Goal: Task Accomplishment & Management: Use online tool/utility

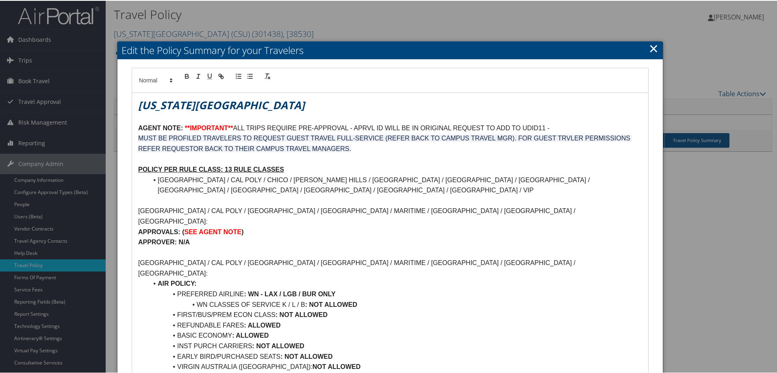
click at [649, 48] on link "×" at bounding box center [653, 47] width 9 height 16
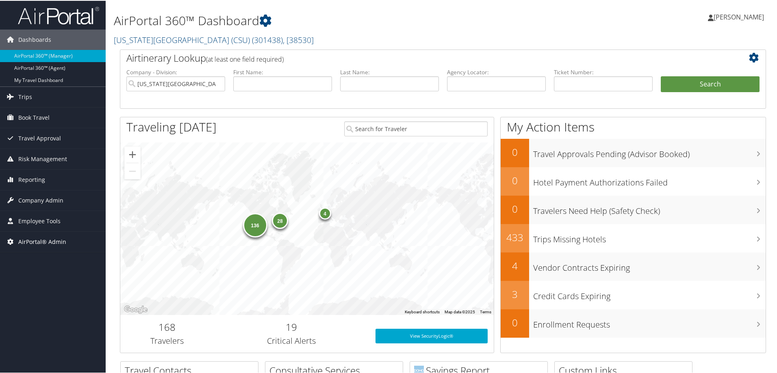
click at [49, 240] on span "AirPortal® Admin" at bounding box center [42, 241] width 48 height 20
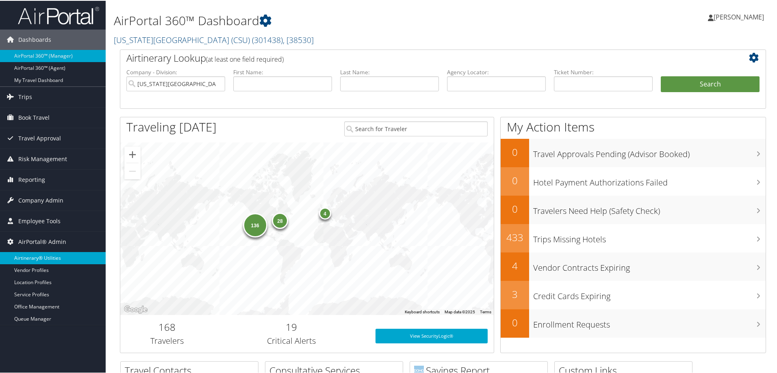
click at [42, 258] on link "Airtinerary® Utilities" at bounding box center [53, 257] width 106 height 12
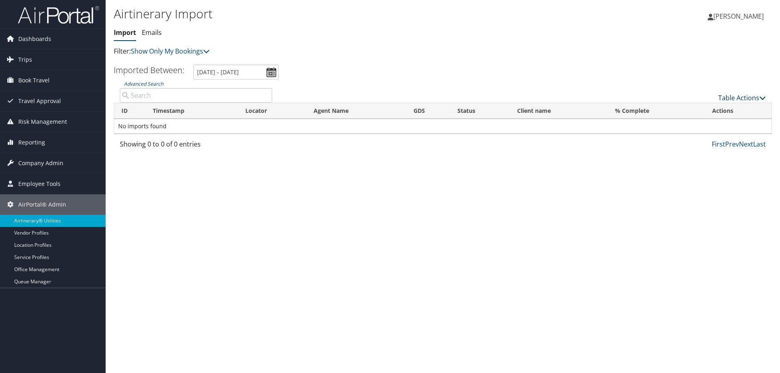
click at [761, 100] on icon at bounding box center [762, 98] width 6 height 6
click at [705, 121] on link "Import Itinerary" at bounding box center [714, 124] width 107 height 14
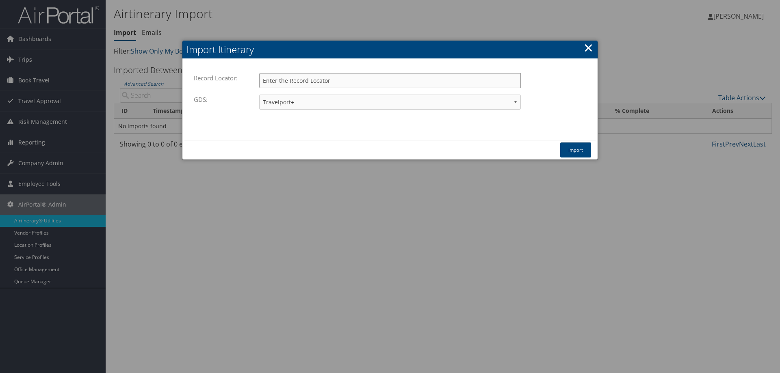
click at [316, 83] on input "Record Locator:" at bounding box center [390, 80] width 262 height 15
paste input "DNTZND"
type input "DNTZND"
click at [578, 151] on button "Import" at bounding box center [575, 150] width 31 height 15
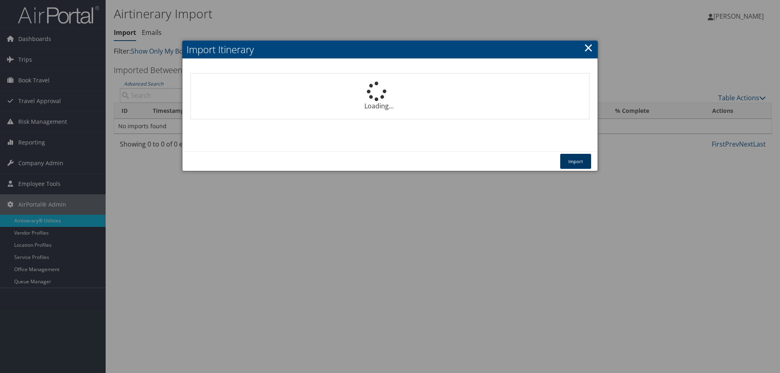
select select "1P"
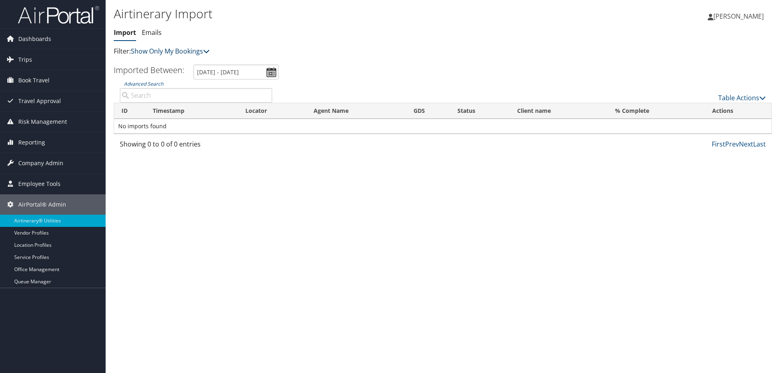
click at [207, 50] on icon at bounding box center [206, 51] width 6 height 6
click at [177, 65] on link "Show My TMC Bookings" at bounding box center [186, 64] width 107 height 14
